Goal: Navigation & Orientation: Find specific page/section

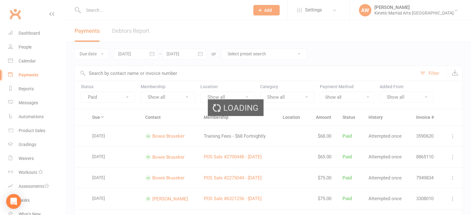
select select "100"
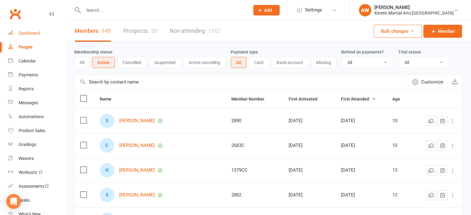
click at [32, 32] on div "Dashboard" at bounding box center [29, 33] width 21 height 5
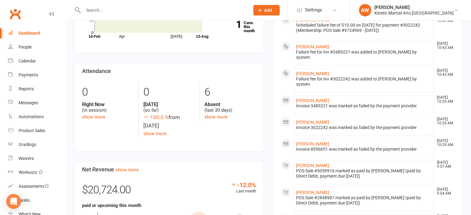
scroll to position [248, 0]
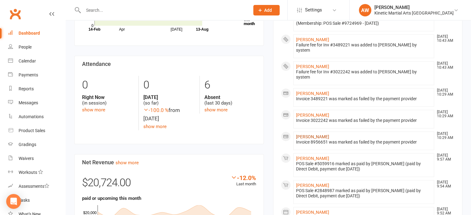
click at [312, 134] on link "[PERSON_NAME]" at bounding box center [312, 136] width 33 height 5
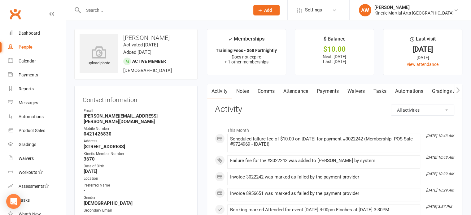
click at [326, 91] on link "Payments" at bounding box center [327, 91] width 31 height 14
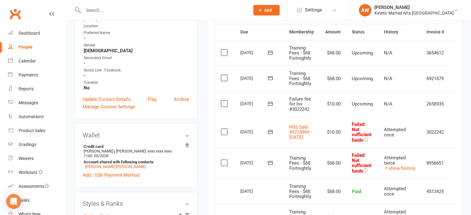
scroll to position [155, 0]
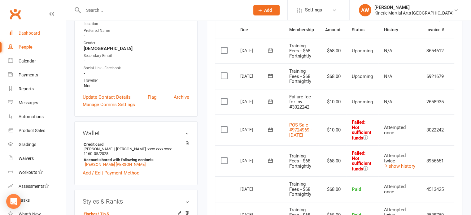
click at [40, 32] on link "Dashboard" at bounding box center [36, 33] width 57 height 14
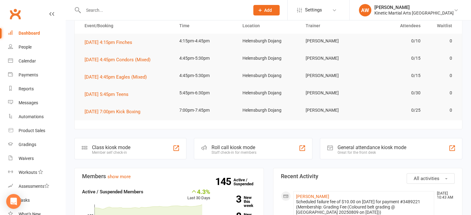
scroll to position [124, 0]
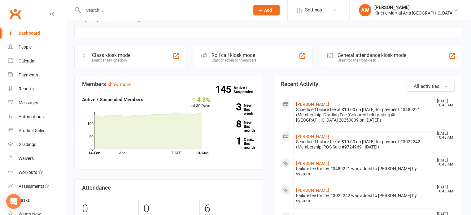
click at [309, 104] on link "[PERSON_NAME]" at bounding box center [312, 104] width 33 height 5
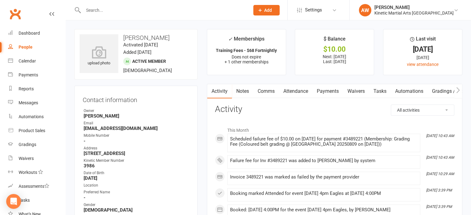
click at [327, 90] on link "Payments" at bounding box center [327, 91] width 31 height 14
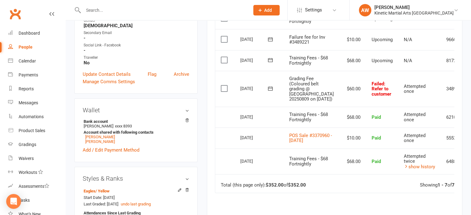
scroll to position [186, 0]
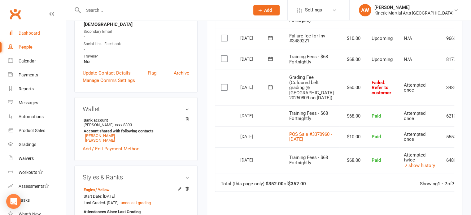
click at [31, 29] on link "Dashboard" at bounding box center [36, 33] width 57 height 14
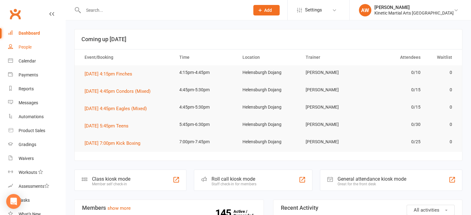
click at [28, 48] on div "People" at bounding box center [25, 47] width 13 height 5
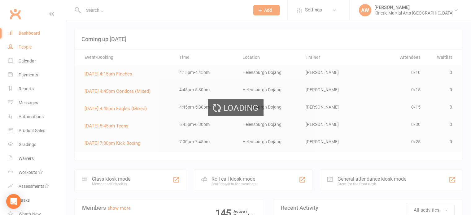
select select "100"
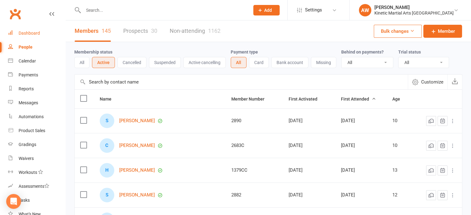
click at [29, 33] on div "Dashboard" at bounding box center [29, 33] width 21 height 5
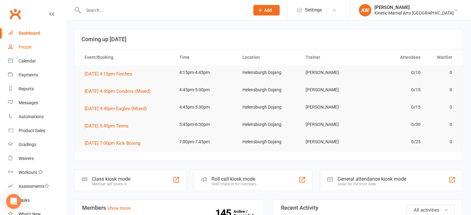
click at [25, 45] on div "People" at bounding box center [25, 47] width 13 height 5
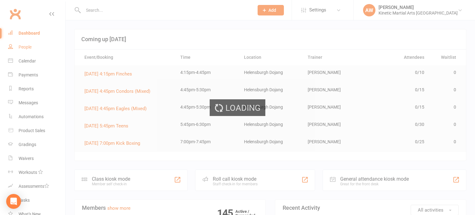
select select "100"
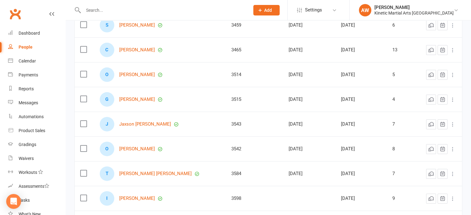
scroll to position [2074, 0]
